Goal: Find specific page/section: Find specific page/section

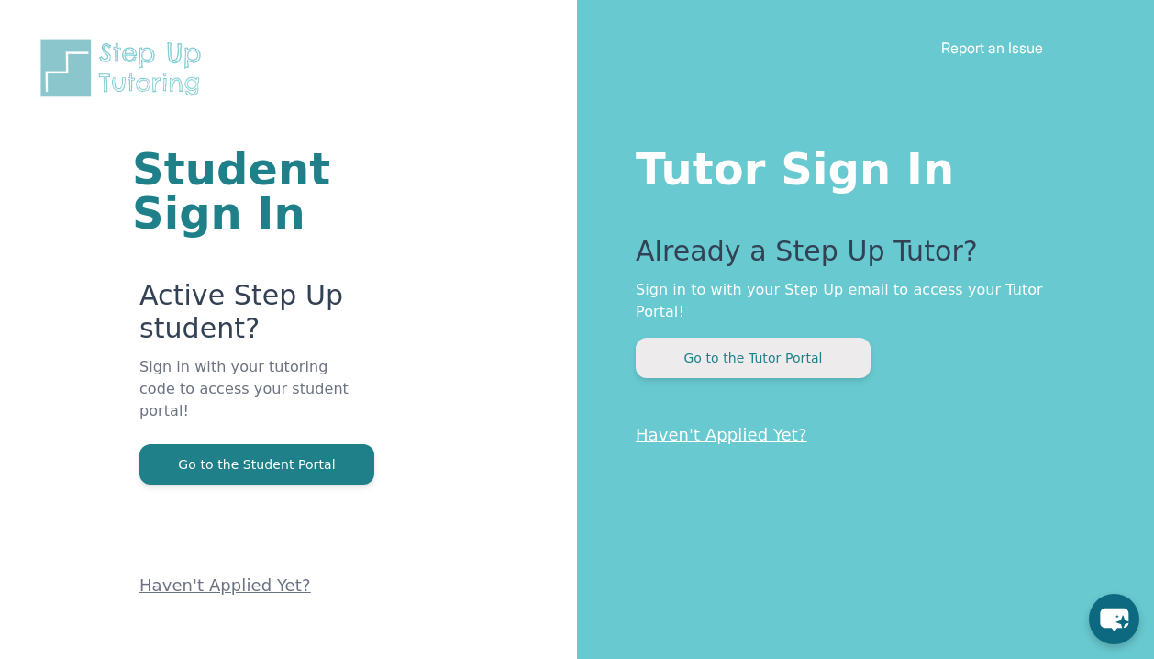
click at [744, 344] on button "Go to the Tutor Portal" at bounding box center [753, 358] width 235 height 40
